Goal: Information Seeking & Learning: Learn about a topic

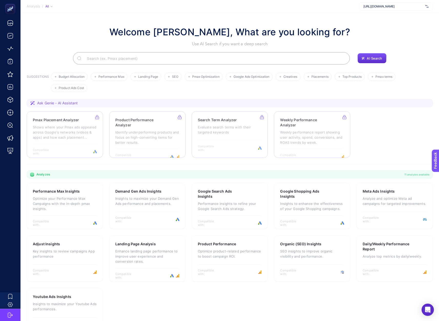
click at [374, 6] on span "[URL][DOMAIN_NAME]" at bounding box center [393, 6] width 60 height 4
click at [341, 10] on section "Analysis / All https://www.technofashionglobal.com/ + Add New Client" at bounding box center [229, 6] width 418 height 13
drag, startPoint x: 237, startPoint y: 28, endPoint x: 274, endPoint y: 28, distance: 37.1
click at [266, 28] on h1 "Welcome [PERSON_NAME], What are you looking for?" at bounding box center [229, 32] width 240 height 14
click at [275, 29] on h1 "Welcome [PERSON_NAME], What are you looking for?" at bounding box center [229, 32] width 240 height 14
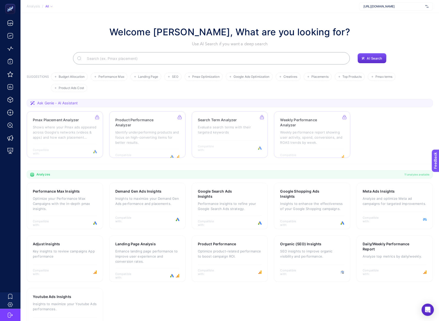
click at [158, 52] on input "Search" at bounding box center [214, 58] width 263 height 14
click at [131, 49] on div "Welcome volkan deniz ikiz, What are you looking for? Use AI Search if you want …" at bounding box center [230, 44] width 406 height 39
click at [94, 12] on section "Analysis / All https://www.technofashionglobal.com/" at bounding box center [229, 6] width 418 height 13
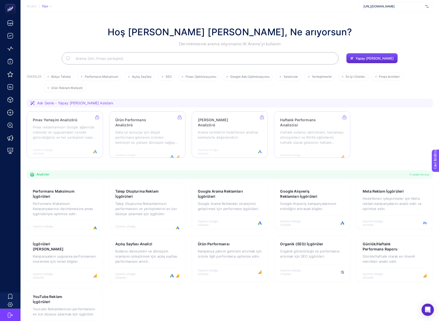
click at [200, 58] on input "Aramak" at bounding box center [202, 58] width 263 height 14
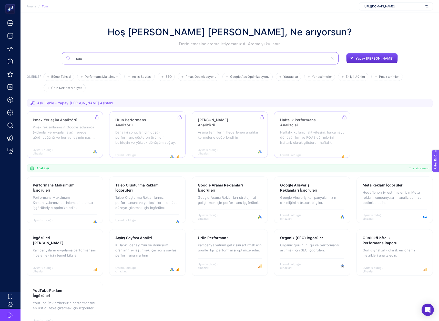
type input "seo"
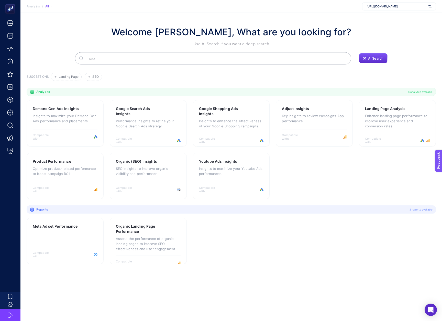
click at [247, 235] on section "Meta Ad set Performance Compatible with: Organic Landing Page Performance Asses…" at bounding box center [232, 241] width 410 height 47
click at [313, 157] on section "Demand Gen Ads Insights Insights to maximize your Demand Gen Ads performance an…" at bounding box center [232, 149] width 410 height 99
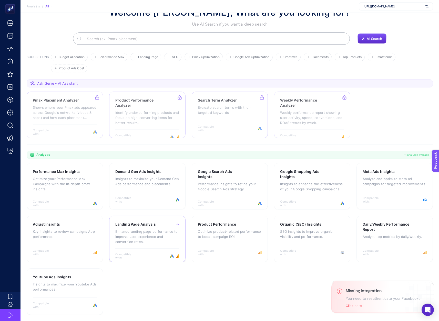
scroll to position [19, 0]
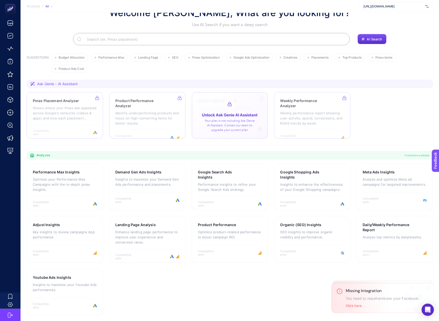
click at [218, 126] on div at bounding box center [230, 115] width 76 height 47
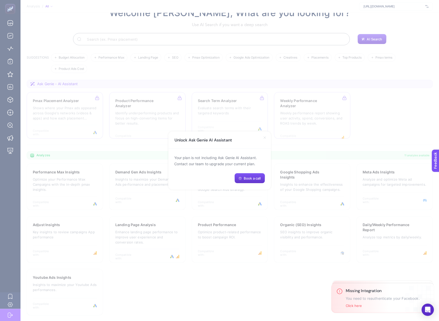
click at [257, 177] on span "Book a call" at bounding box center [251, 178] width 17 height 4
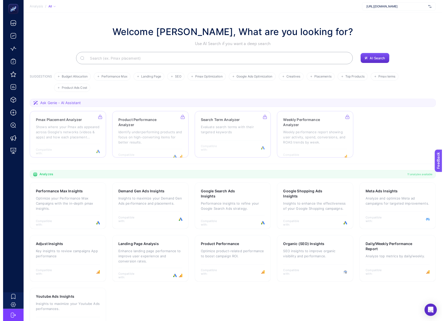
scroll to position [0, 0]
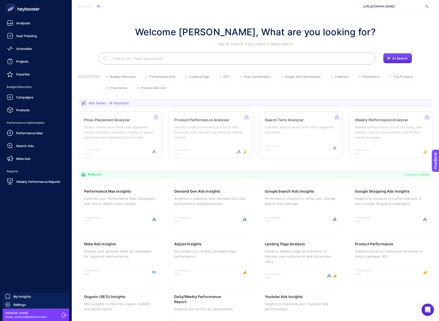
click at [35, 9] on icon at bounding box center [22, 9] width 37 height 10
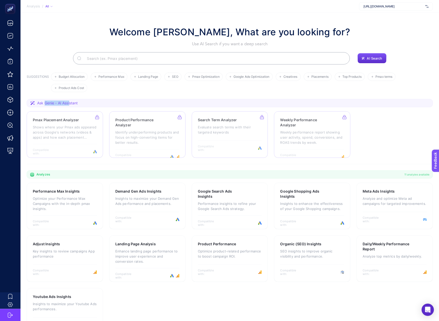
drag, startPoint x: 65, startPoint y: 102, endPoint x: 43, endPoint y: 104, distance: 22.1
click at [43, 104] on span "Ask Genie - AI Assistant" at bounding box center [57, 103] width 40 height 5
click at [42, 104] on span "Ask Genie - AI Assistant" at bounding box center [57, 103] width 40 height 5
click at [48, 104] on span "Ask Genie - AI Assistant" at bounding box center [57, 103] width 40 height 5
click at [41, 103] on span "Ask Genie - AI Assistant" at bounding box center [57, 103] width 40 height 5
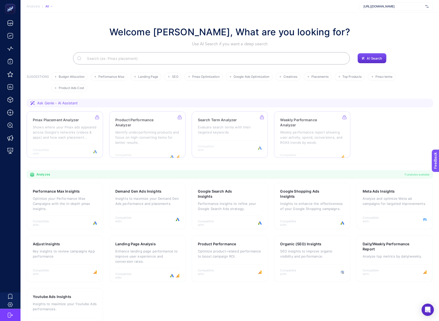
click at [48, 103] on span "Ask Genie - AI Assistant" at bounding box center [57, 103] width 40 height 5
